Goal: Communication & Community: Connect with others

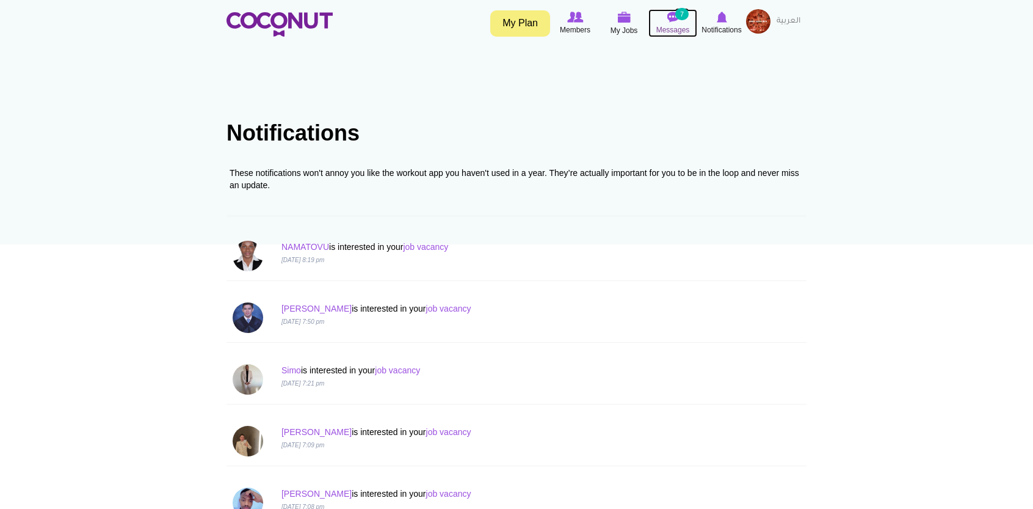
click at [685, 13] on small "7" at bounding box center [681, 14] width 13 height 12
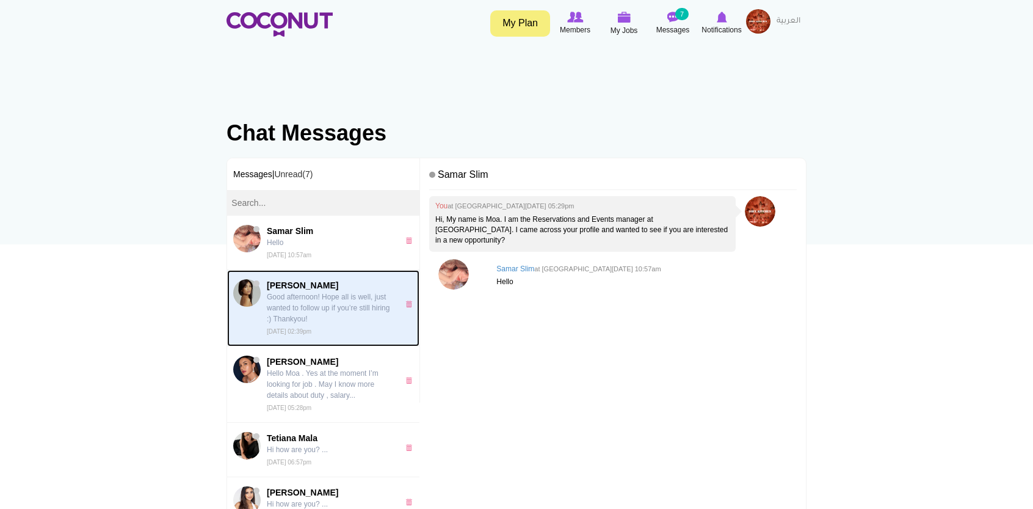
click at [371, 321] on p "Good afternoon! Hope all is well, just wanted to follow up if you’re still hiri…" at bounding box center [330, 307] width 126 height 33
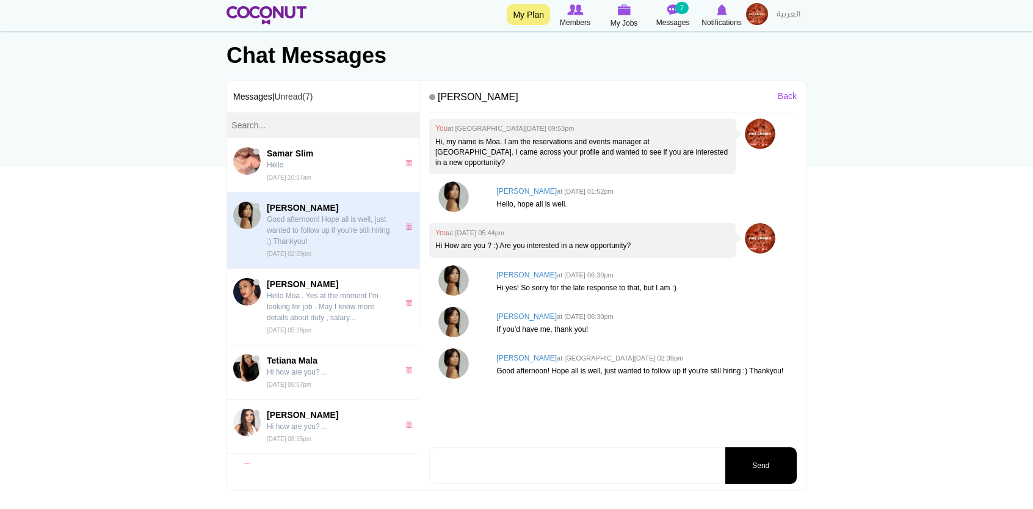
scroll to position [78, 0]
click at [459, 356] on img at bounding box center [453, 362] width 31 height 31
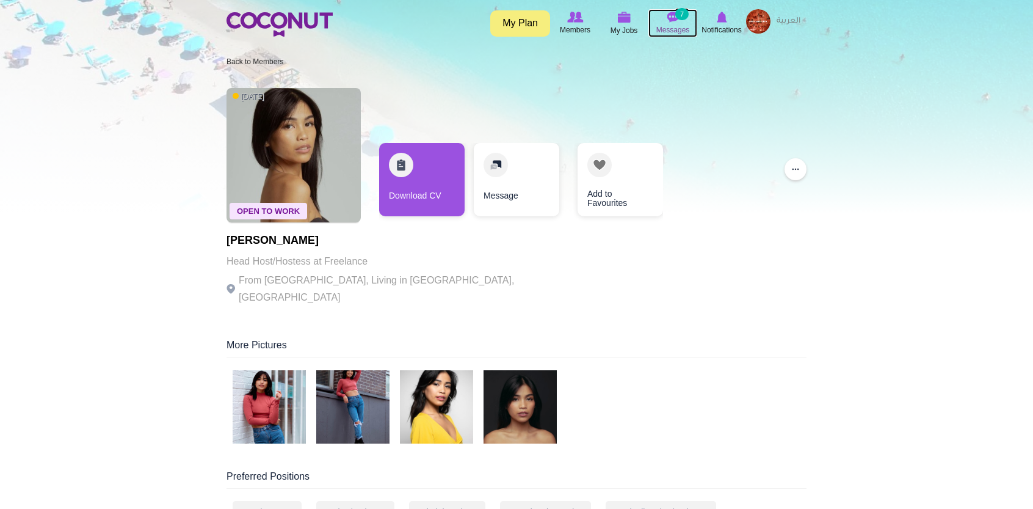
click at [667, 24] on span "Messages" at bounding box center [674, 30] width 34 height 12
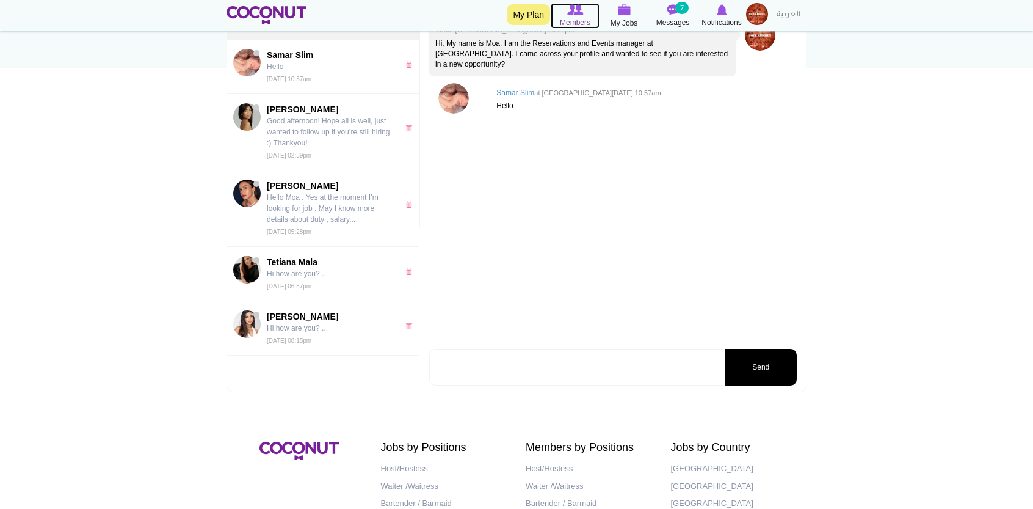
click at [575, 18] on span "Members" at bounding box center [575, 22] width 31 height 12
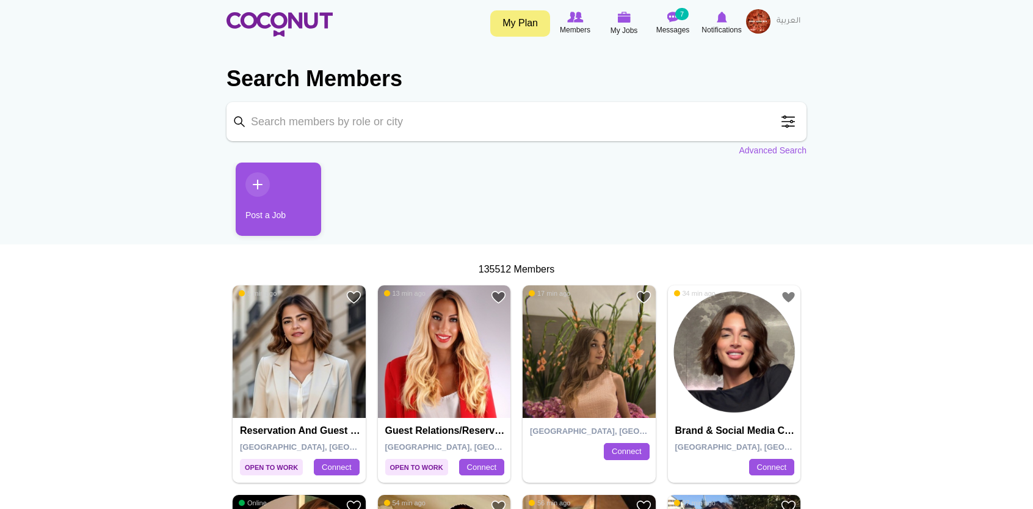
click at [792, 114] on span at bounding box center [788, 121] width 24 height 24
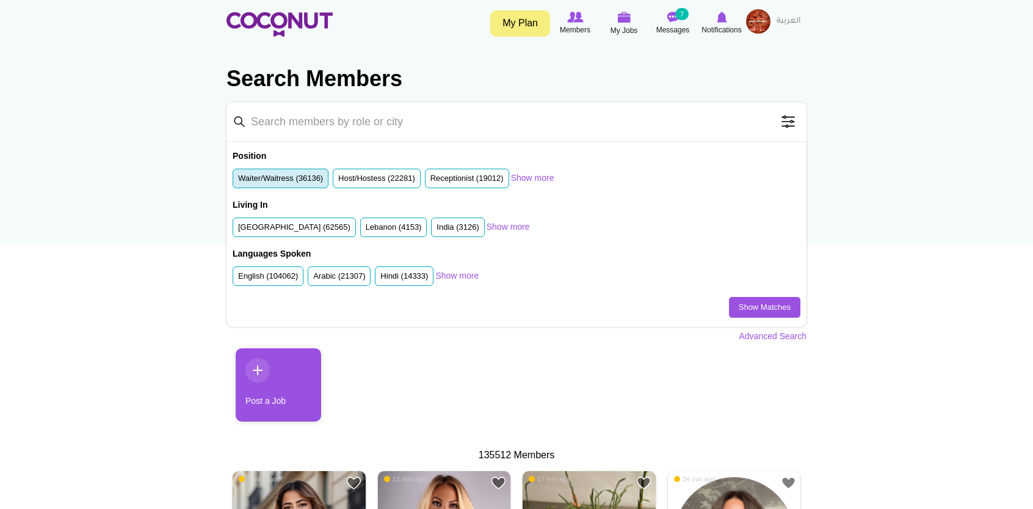
click at [293, 176] on label "Waiter/Waitress (36136)" at bounding box center [280, 179] width 85 height 12
click at [238, 181] on input "Waiter/Waitress (36136)" at bounding box center [238, 181] width 0 height 0
click at [306, 223] on label "United Arab Emirates (62565)" at bounding box center [294, 228] width 112 height 12
click at [238, 230] on input "United Arab Emirates (62565)" at bounding box center [238, 230] width 0 height 0
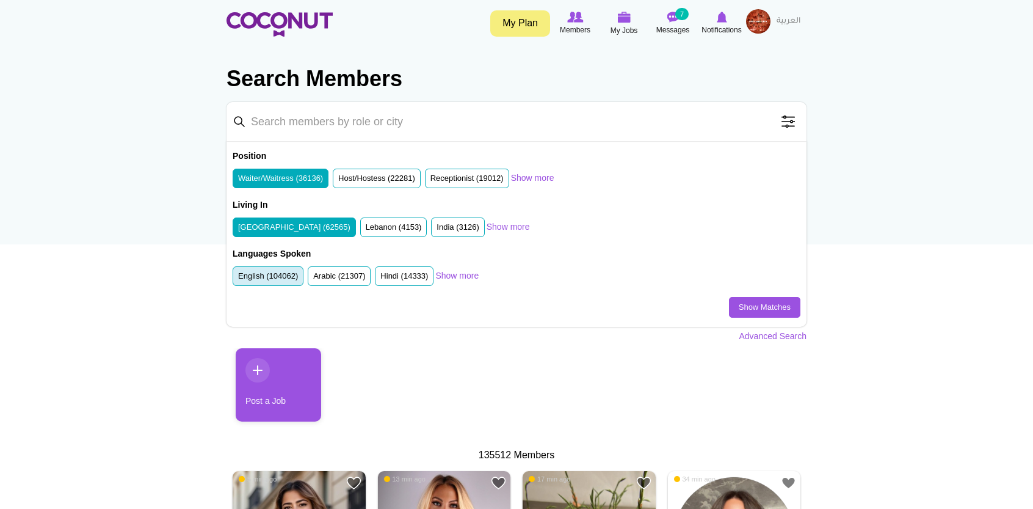
click at [275, 275] on label "English (104062)" at bounding box center [268, 277] width 60 height 12
click at [238, 278] on input "English (104062)" at bounding box center [238, 278] width 0 height 0
click at [737, 302] on link "Show Matches" at bounding box center [764, 307] width 71 height 21
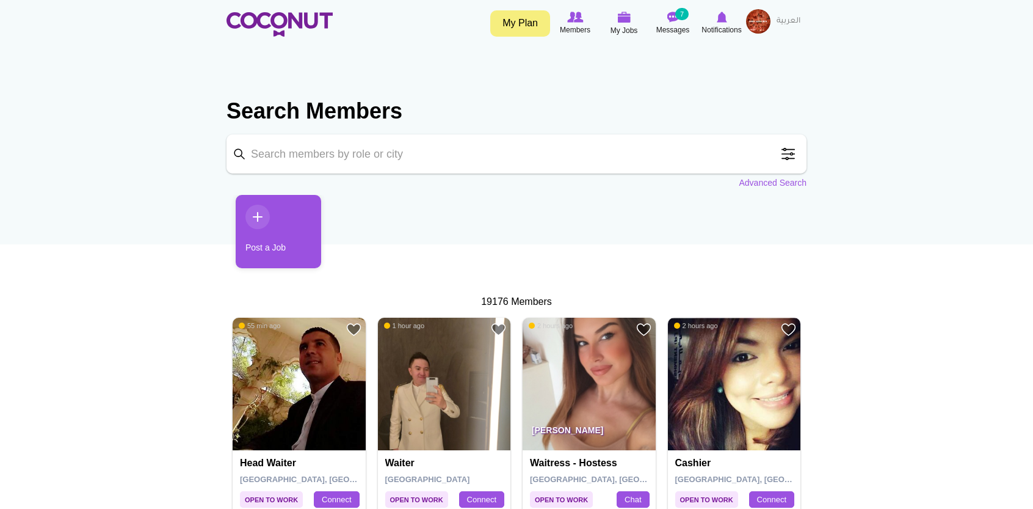
click at [795, 151] on span at bounding box center [788, 154] width 24 height 24
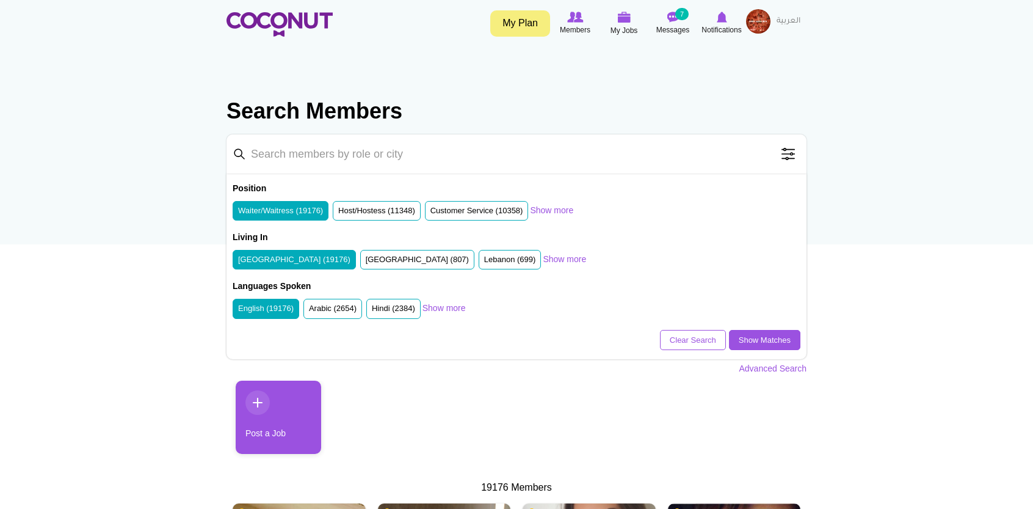
click at [795, 151] on span at bounding box center [788, 154] width 24 height 24
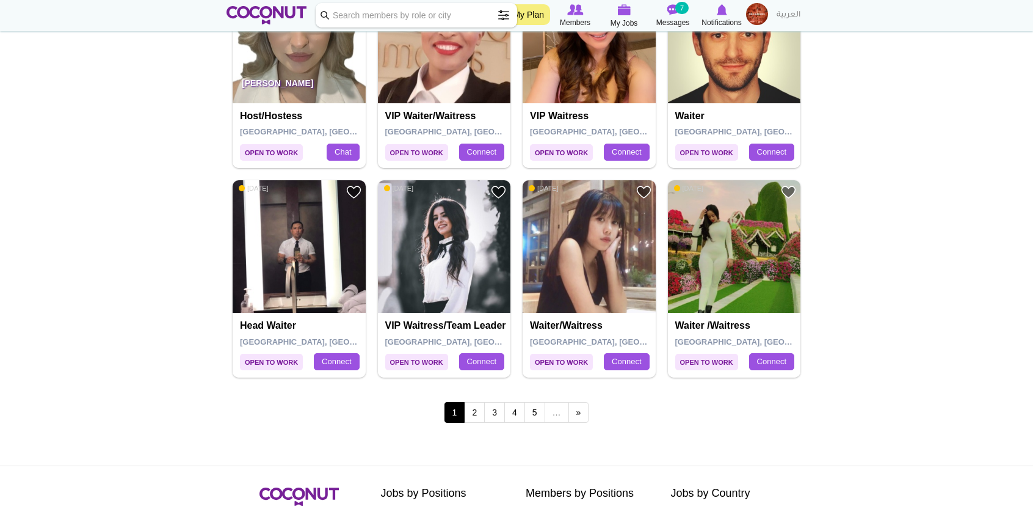
scroll to position [2024, 0]
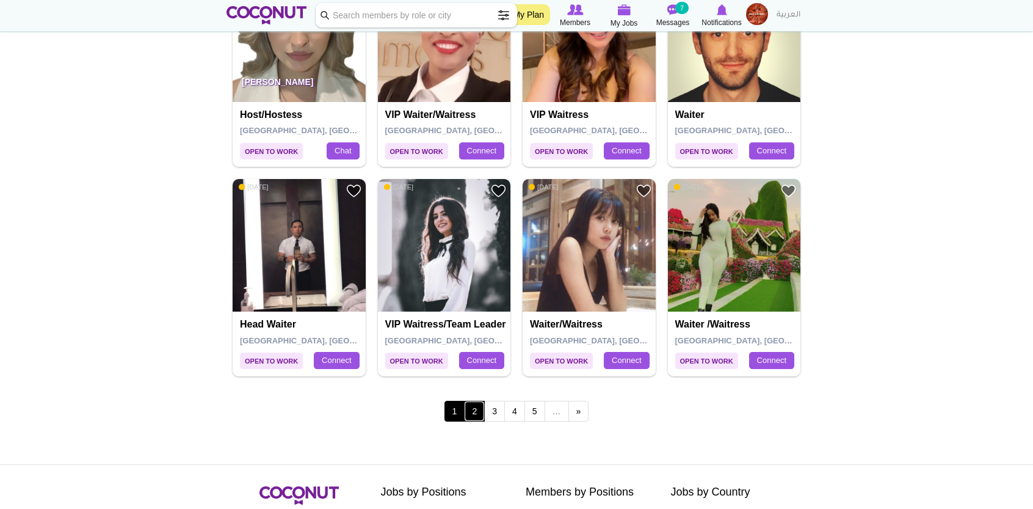
click at [467, 404] on link "2" at bounding box center [474, 411] width 21 height 21
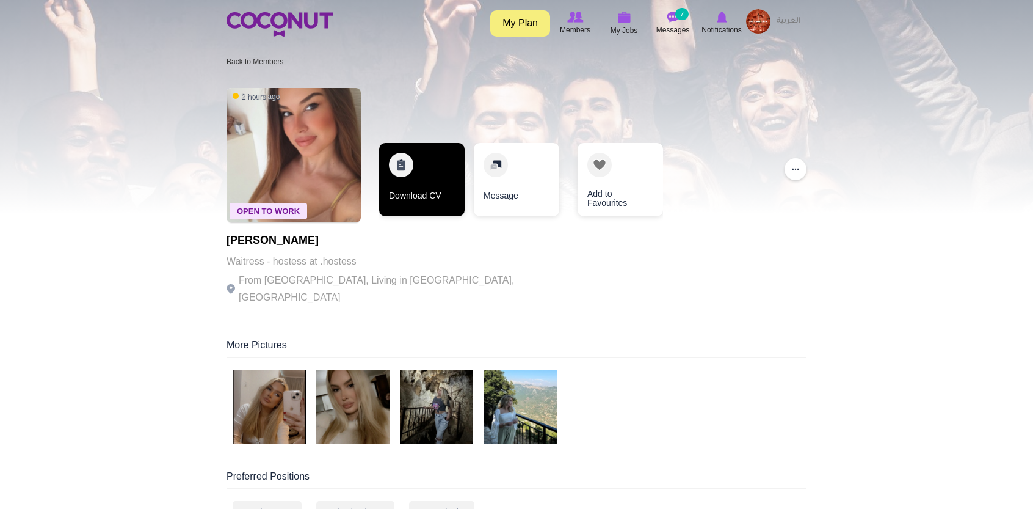
click at [396, 163] on link "Download CV" at bounding box center [422, 179] width 86 height 73
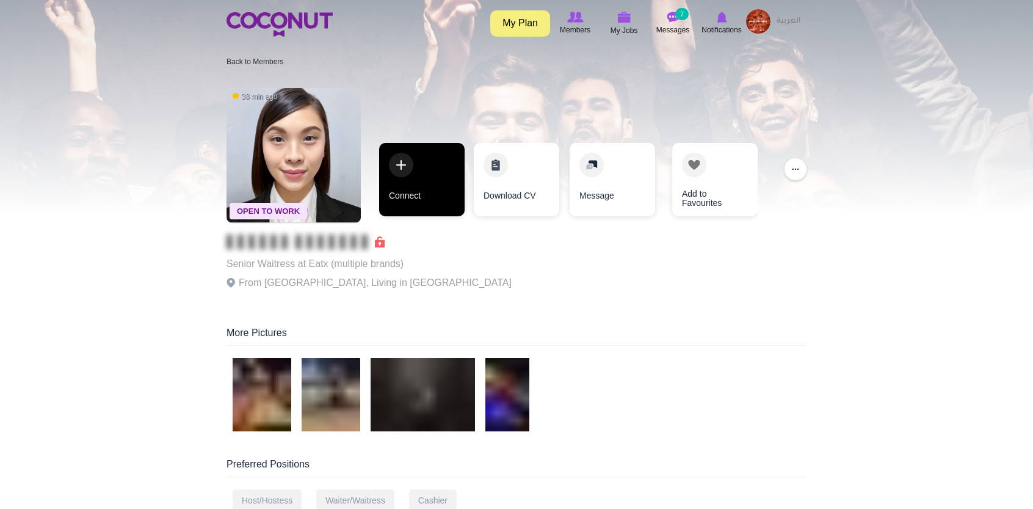
click at [431, 171] on link "Connect" at bounding box center [422, 179] width 86 height 73
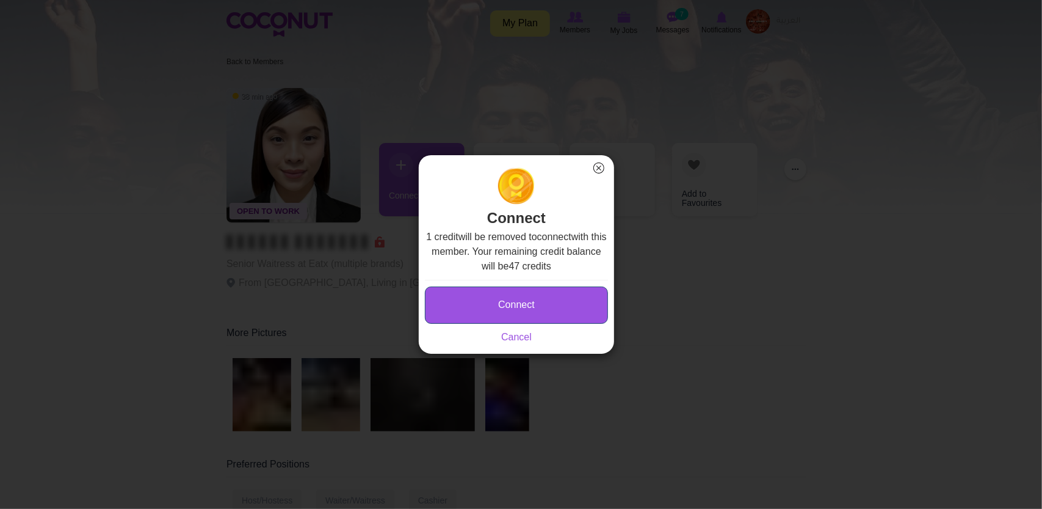
click at [561, 314] on button "Connect" at bounding box center [516, 304] width 183 height 37
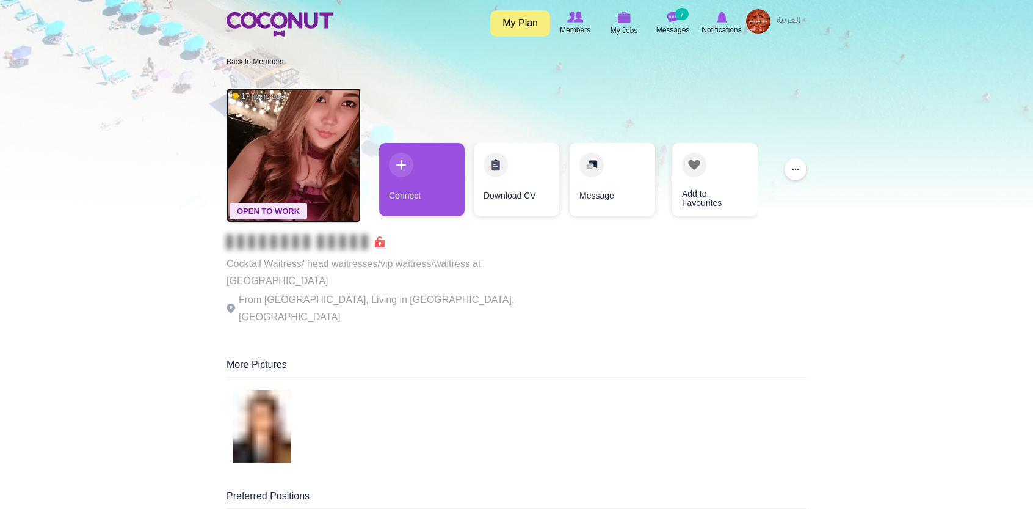
click at [296, 130] on img at bounding box center [294, 155] width 134 height 134
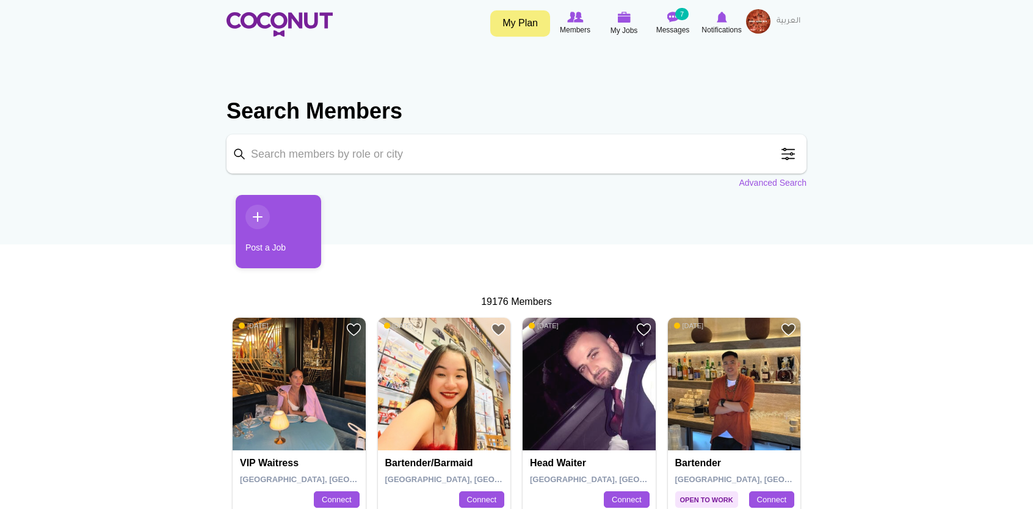
click at [467, 404] on img at bounding box center [444, 384] width 133 height 133
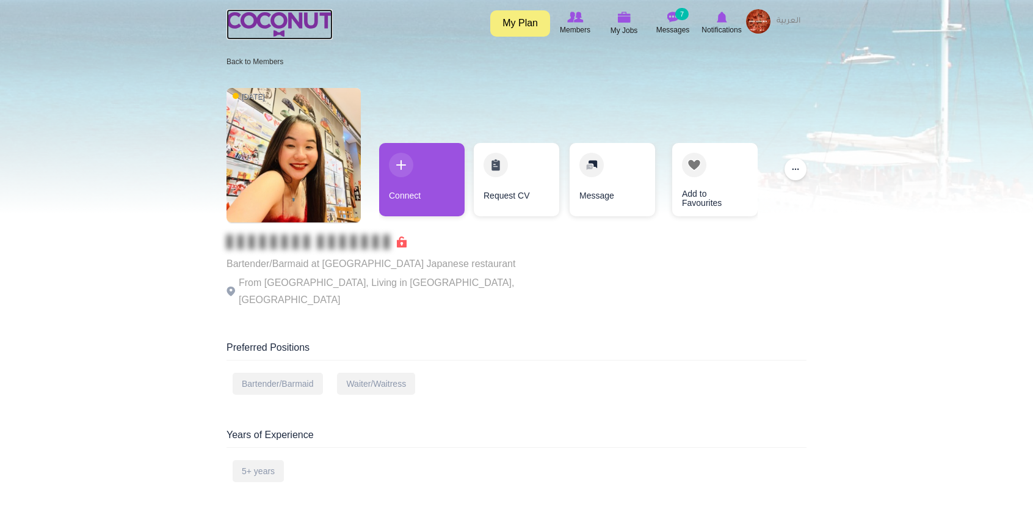
click at [264, 26] on img at bounding box center [280, 24] width 106 height 24
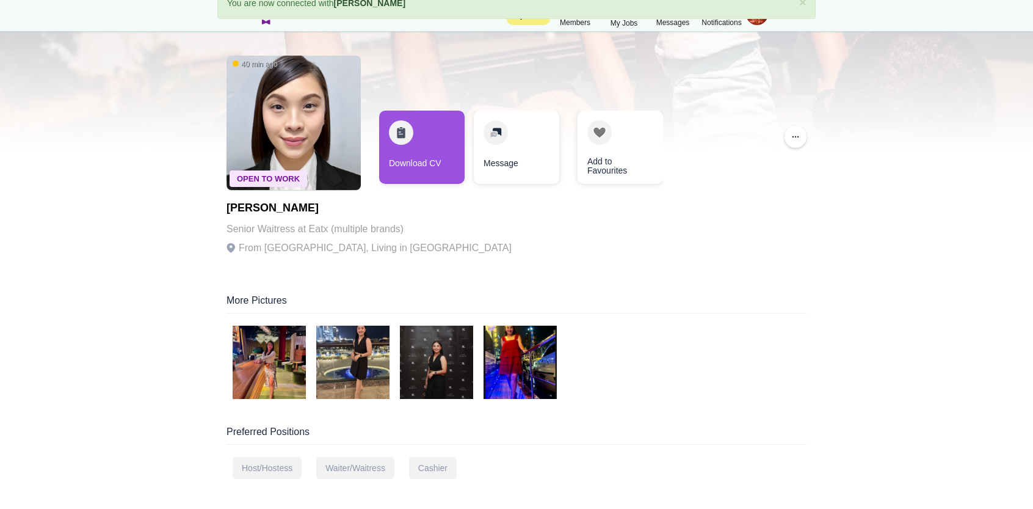
scroll to position [64, 0]
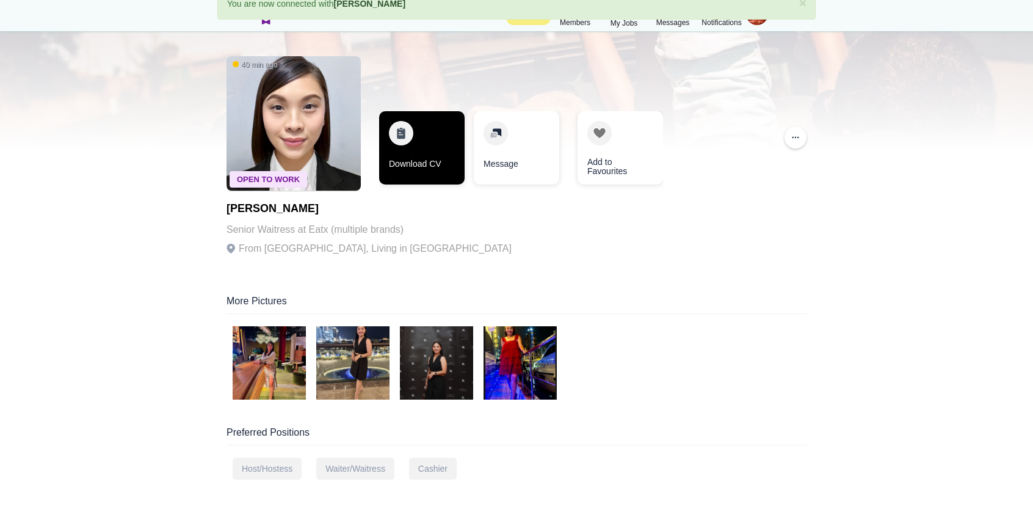
click at [442, 148] on link "Download CV" at bounding box center [422, 147] width 86 height 73
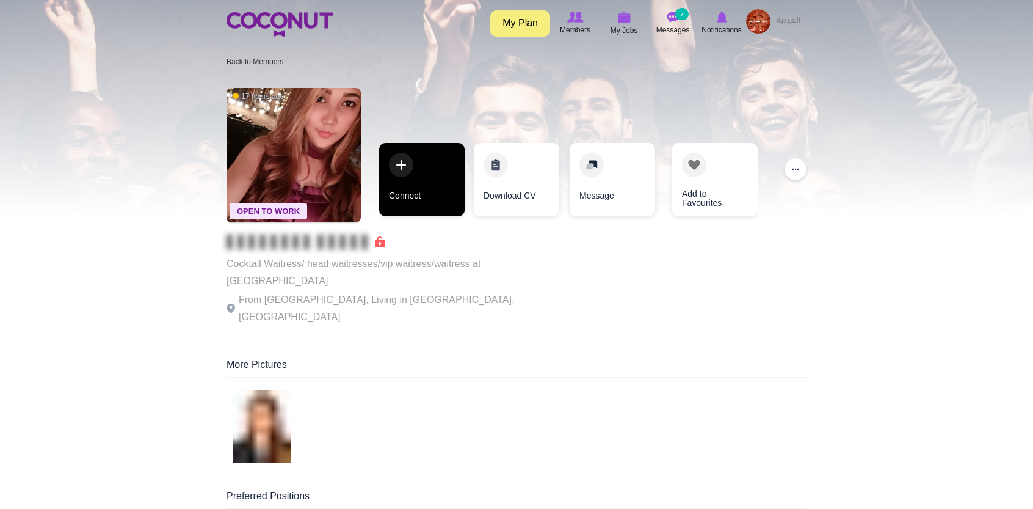
click at [423, 186] on link "Connect" at bounding box center [422, 179] width 86 height 73
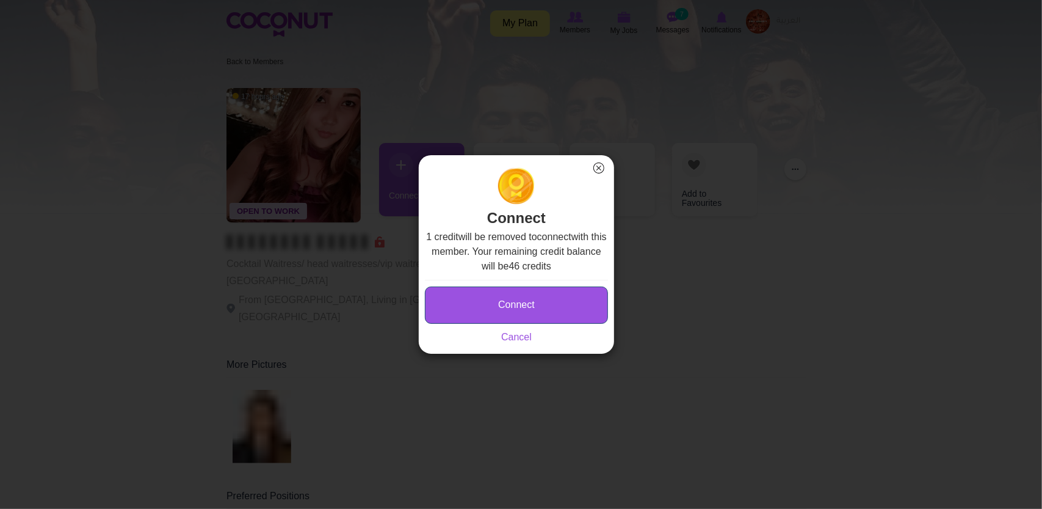
click at [534, 318] on button "Connect" at bounding box center [516, 304] width 183 height 37
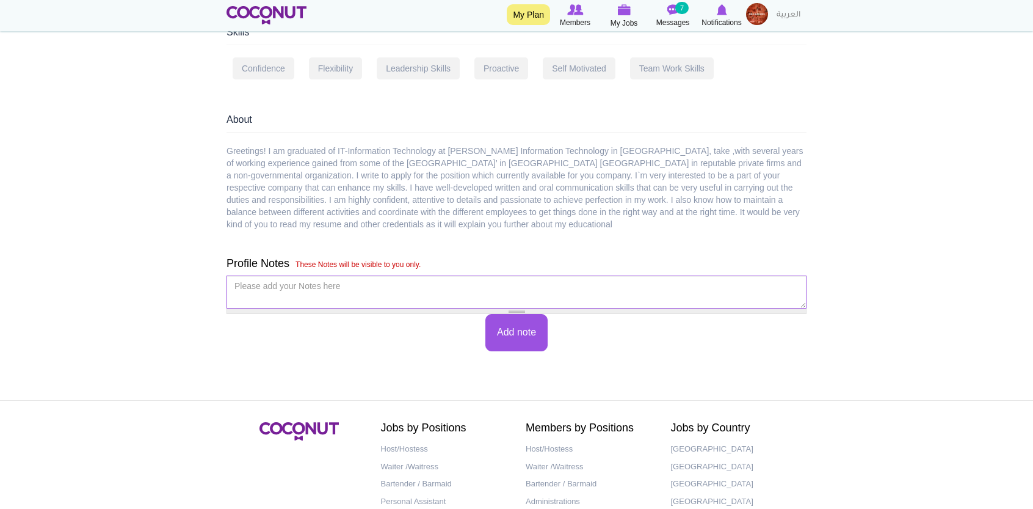
scroll to position [976, 0]
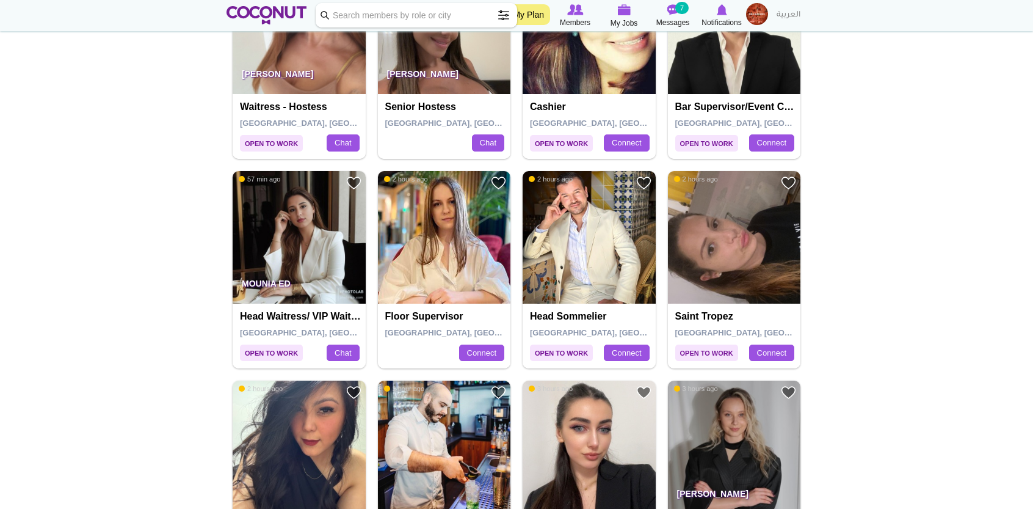
scroll to position [2182, 0]
